Goal: Task Accomplishment & Management: Use online tool/utility

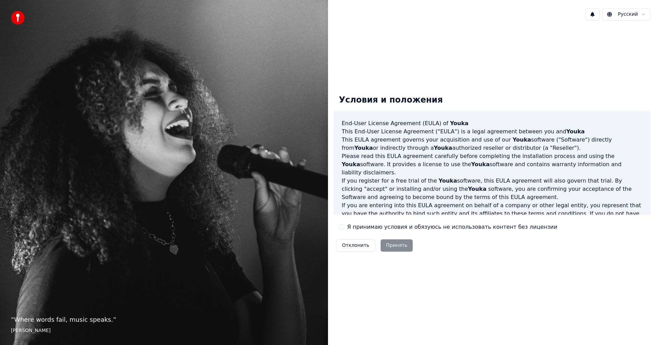
click at [359, 226] on label "Я принимаю условия и обязуюсь не использовать контент без лицензии" at bounding box center [452, 227] width 210 height 8
click at [344, 226] on button "Я принимаю условия и обязуюсь не использовать контент без лицензии" at bounding box center [341, 226] width 5 height 5
click at [393, 245] on button "Принять" at bounding box center [397, 245] width 32 height 12
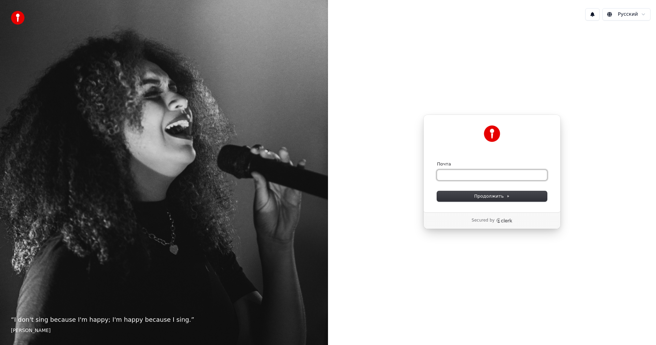
click at [466, 175] on input "Почта" at bounding box center [492, 175] width 110 height 10
type input "*"
click at [502, 196] on span "Продолжить" at bounding box center [492, 196] width 36 height 6
type input "**********"
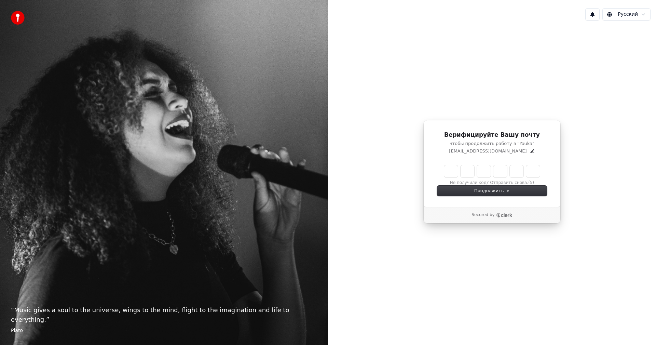
click at [454, 175] on input "Enter verification code" at bounding box center [492, 171] width 96 height 12
type input "******"
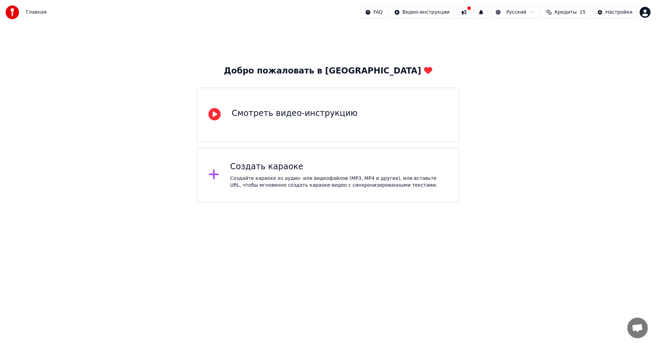
click at [246, 168] on div "Создать караоке" at bounding box center [339, 166] width 218 height 11
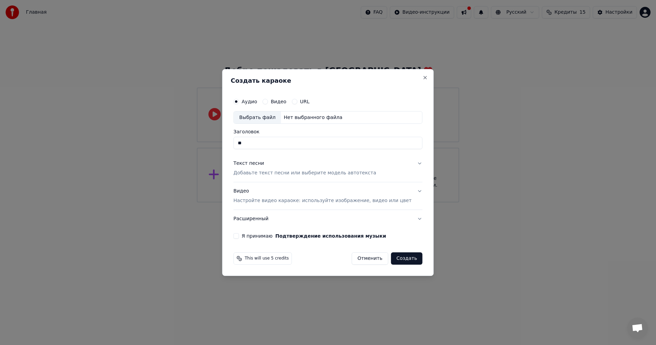
type input "*"
type input "**********"
click at [280, 174] on p "Добавьте текст песни или выберите модель автотекста" at bounding box center [304, 173] width 143 height 7
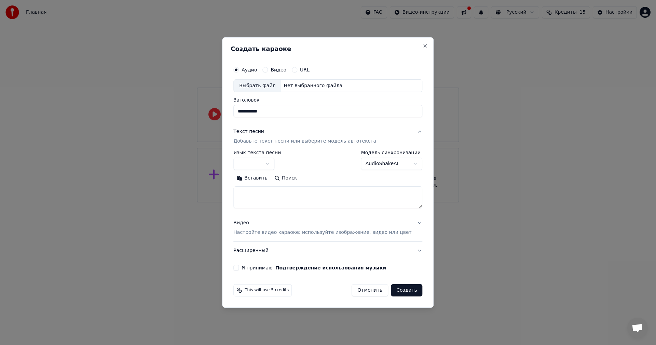
click at [350, 40] on div "**********" at bounding box center [327, 172] width 211 height 271
click at [280, 193] on textarea at bounding box center [327, 198] width 189 height 22
paste textarea "**********"
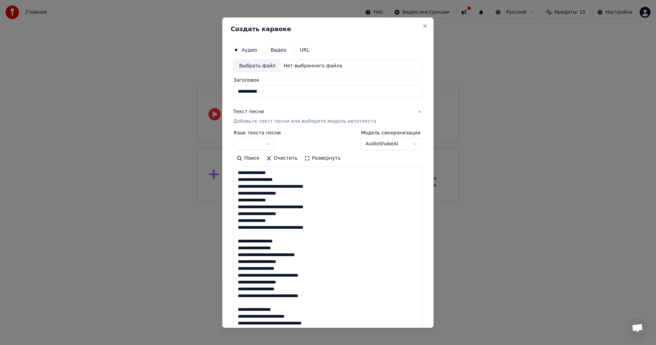
scroll to position [268, 0]
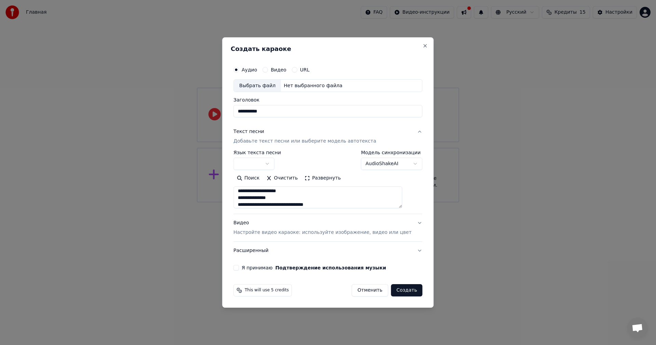
type textarea "**********"
click at [272, 85] on div "Выбрать файл" at bounding box center [257, 86] width 47 height 12
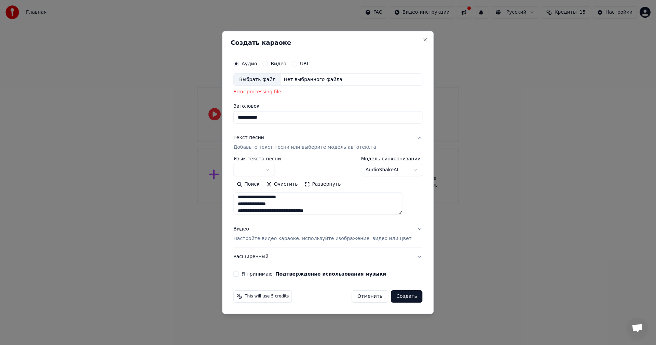
click at [268, 64] on button "Видео" at bounding box center [264, 63] width 5 height 5
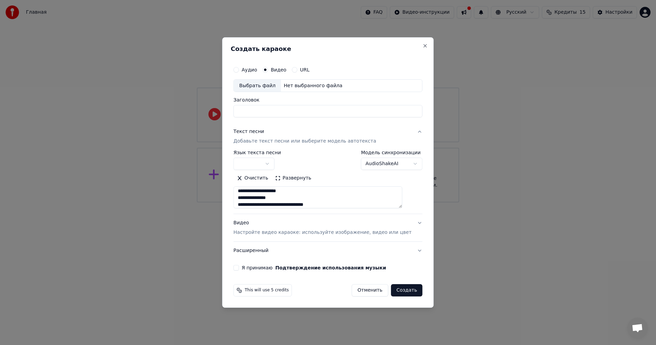
click at [269, 87] on div "Выбрать файл" at bounding box center [257, 86] width 47 height 12
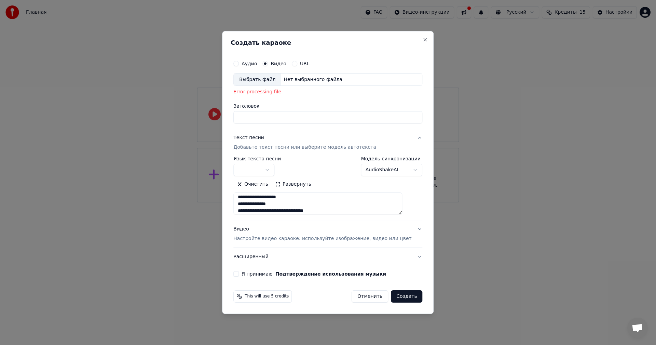
click at [250, 62] on div "Аудио" at bounding box center [245, 63] width 24 height 5
click at [239, 64] on button "Аудио" at bounding box center [235, 63] width 5 height 5
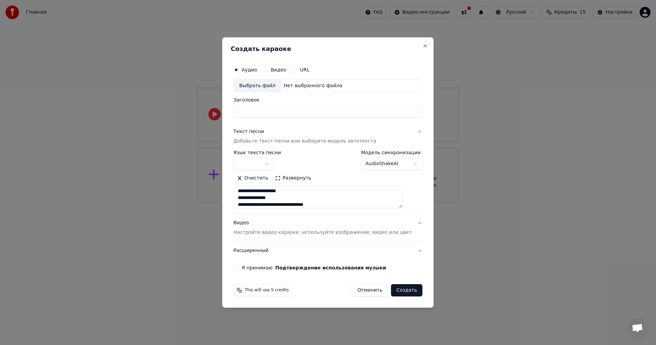
click at [261, 86] on div "Выбрать файл" at bounding box center [257, 86] width 47 height 12
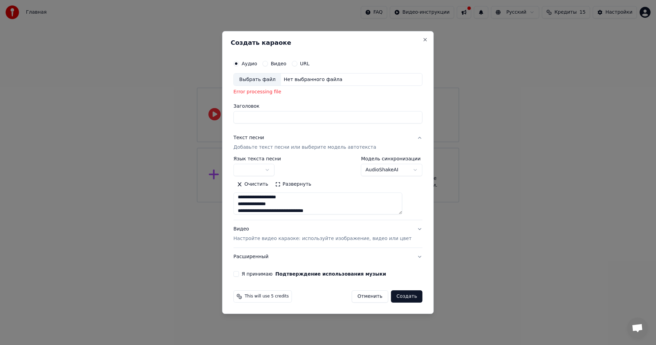
click at [310, 62] on label "URL" at bounding box center [305, 63] width 10 height 5
click at [297, 62] on button "URL" at bounding box center [294, 63] width 5 height 5
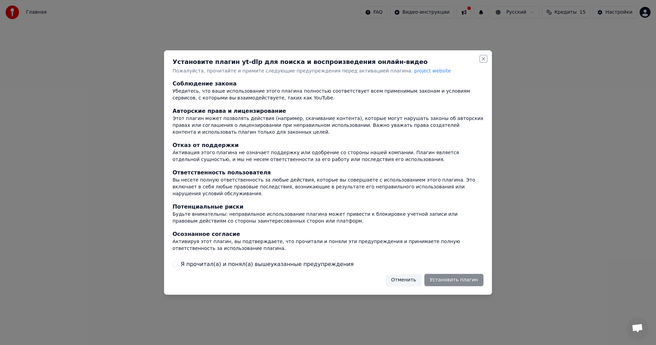
click at [483, 61] on button "Close" at bounding box center [483, 58] width 5 height 5
click at [483, 65] on div "Установите плагин yt-dlp для поиска и воспроизведения онлайн-видео Пожалуйста, …" at bounding box center [328, 172] width 328 height 245
click at [412, 276] on button "Отменить" at bounding box center [404, 280] width 36 height 12
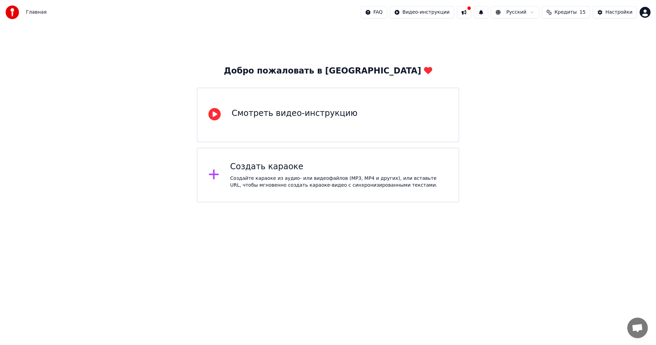
click at [293, 184] on div "Создайте караоке из аудио- или видеофайлов (MP3, MP4 и других), или вставьте UR…" at bounding box center [339, 182] width 218 height 14
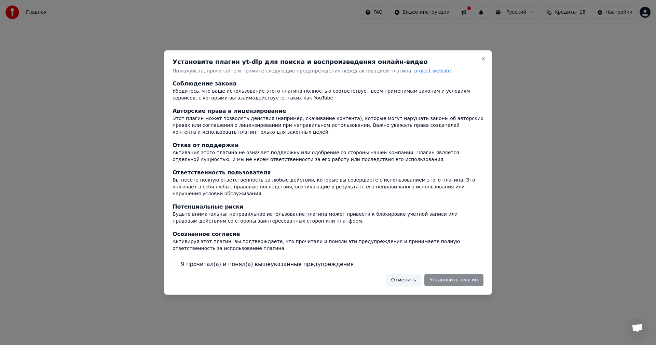
click at [400, 277] on button "Отменить" at bounding box center [404, 280] width 36 height 12
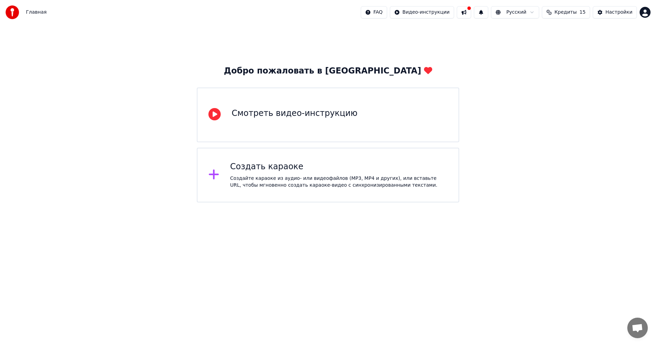
drag, startPoint x: 316, startPoint y: 266, endPoint x: 264, endPoint y: 214, distance: 73.9
click at [313, 202] on html "Главная FAQ Видео-инструкции Русский Кредиты 15 Настройки Добро пожаловать в Yo…" at bounding box center [328, 101] width 656 height 202
click at [264, 174] on div "Создать караоке Создайте караоке из аудио- или видеофайлов (MP3, MP4 и других),…" at bounding box center [339, 174] width 218 height 27
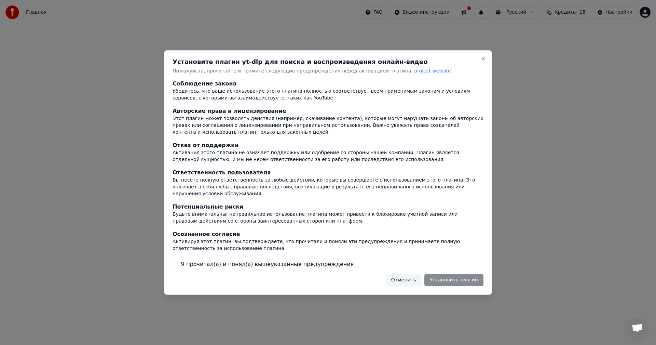
click at [206, 260] on label "Я прочитал(а) и понял(а) вышеуказанные предупреждения" at bounding box center [267, 264] width 173 height 8
click at [178, 261] on button "Я прочитал(а) и понял(а) вышеуказанные предупреждения" at bounding box center [175, 263] width 5 height 5
click at [414, 277] on button "Отменить" at bounding box center [404, 280] width 36 height 12
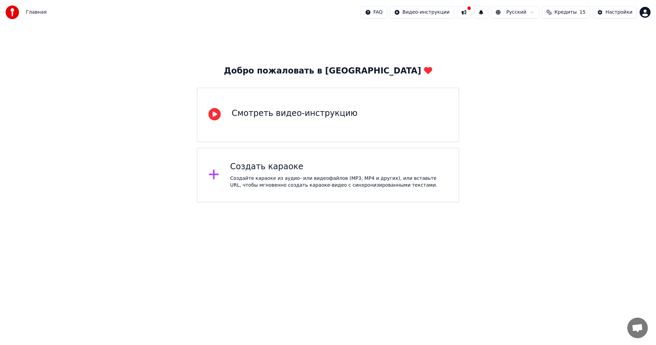
click at [234, 177] on div "Создайте караоке из аудио- или видеофайлов (MP3, MP4 и других), или вставьте UR…" at bounding box center [339, 182] width 218 height 14
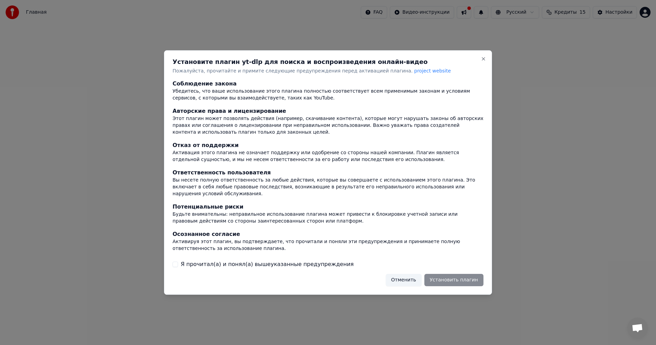
click at [190, 263] on label "Я прочитал(а) и понял(а) вышеуказанные предупреждения" at bounding box center [267, 264] width 173 height 8
click at [178, 263] on button "Я прочитал(а) и понял(а) вышеуказанные предупреждения" at bounding box center [175, 263] width 5 height 5
click at [401, 278] on button "Отменить" at bounding box center [404, 280] width 36 height 12
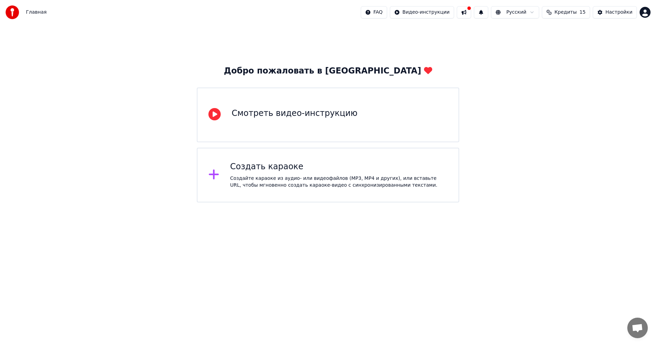
click at [401, 202] on html "Главная FAQ Видео-инструкции Русский Кредиты 15 Настройки Добро пожаловать в Yo…" at bounding box center [328, 101] width 656 height 202
click at [280, 184] on div "Создайте караоке из аудио- или видеофайлов (MP3, MP4 и других), или вставьте UR…" at bounding box center [339, 182] width 218 height 14
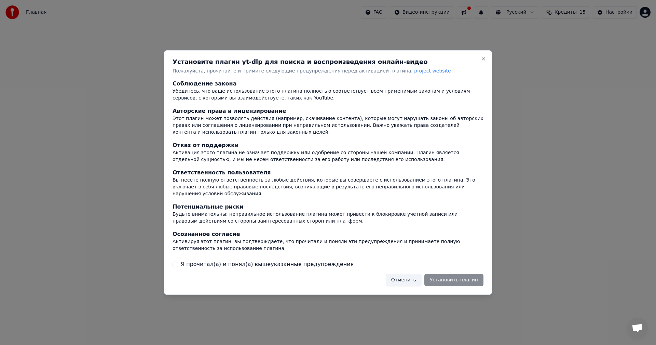
click at [542, 196] on div at bounding box center [328, 172] width 656 height 345
click at [486, 61] on div "Установите плагин yt-dlp для поиска и воспроизведения онлайн-видео Пожалуйста, …" at bounding box center [328, 172] width 328 height 245
click at [483, 61] on button "Close" at bounding box center [483, 58] width 5 height 5
click at [482, 61] on button "Close" at bounding box center [483, 58] width 5 height 5
click at [412, 279] on button "Отменить" at bounding box center [404, 280] width 36 height 12
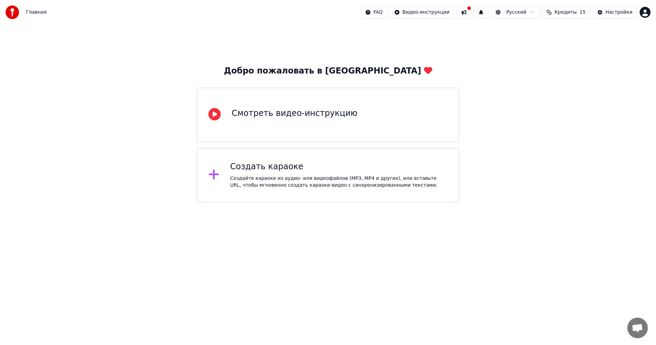
click at [239, 170] on div "Создать караоке" at bounding box center [339, 166] width 218 height 11
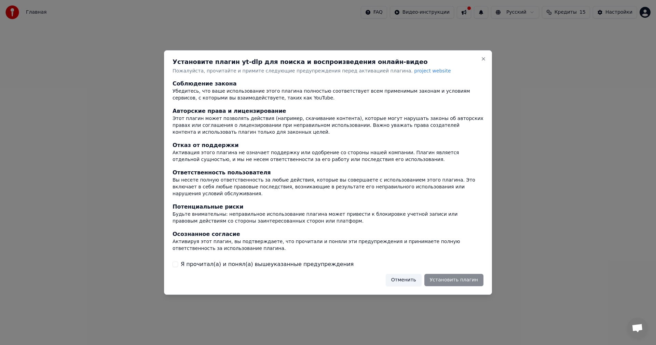
click at [184, 260] on label "Я прочитал(а) и понял(а) вышеуказанные предупреждения" at bounding box center [267, 264] width 173 height 8
click at [178, 261] on button "Я прочитал(а) и понял(а) вышеуказанные предупреждения" at bounding box center [175, 263] width 5 height 5
click at [401, 277] on button "Отменить" at bounding box center [404, 280] width 36 height 12
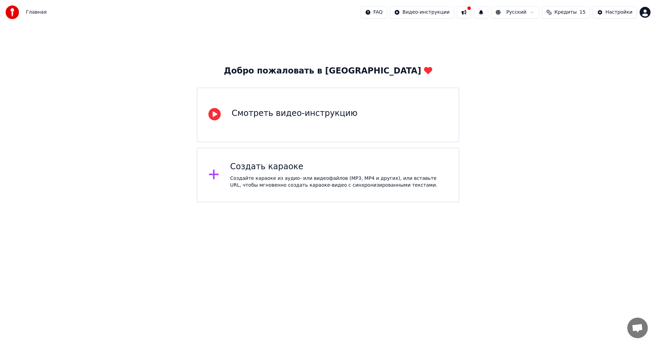
click at [471, 11] on button at bounding box center [464, 12] width 14 height 12
click at [432, 50] on div "Добро пожаловать в Youka Смотреть видео-инструкцию Создать караоке Создайте кар…" at bounding box center [328, 114] width 656 height 178
click at [536, 202] on html "Главная FAQ Видео-инструкции Русский Кредиты 15 Настройки Добро пожаловать в Yo…" at bounding box center [328, 101] width 656 height 202
click at [216, 174] on icon at bounding box center [213, 174] width 11 height 12
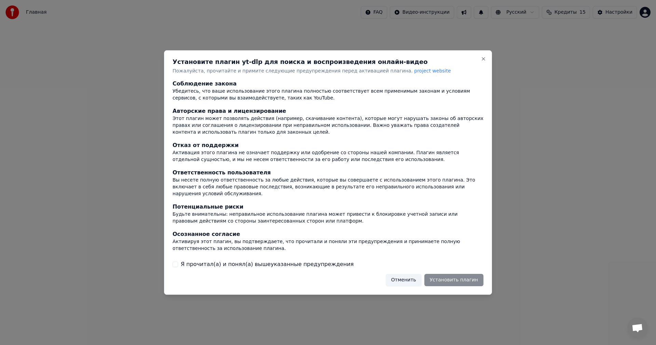
click at [192, 260] on label "Я прочитал(а) и понял(а) вышеуказанные предупреждения" at bounding box center [267, 264] width 173 height 8
click at [178, 261] on button "Я прочитал(а) и понял(а) вышеуказанные предупреждения" at bounding box center [175, 263] width 5 height 5
click at [409, 276] on button "Отменить" at bounding box center [404, 280] width 36 height 12
